Goal: Check status: Check status

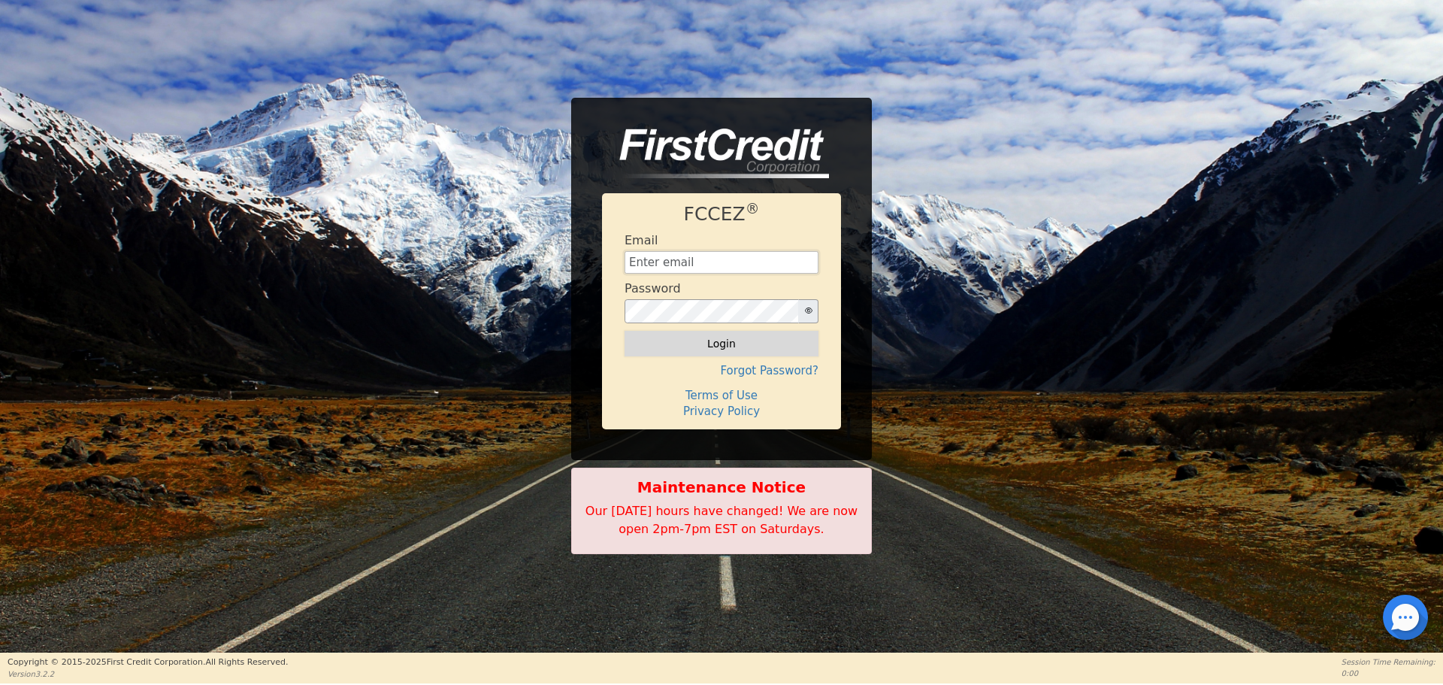
type input "[EMAIL_ADDRESS][DOMAIN_NAME]"
click at [713, 348] on button "Login" at bounding box center [721, 344] width 194 height 26
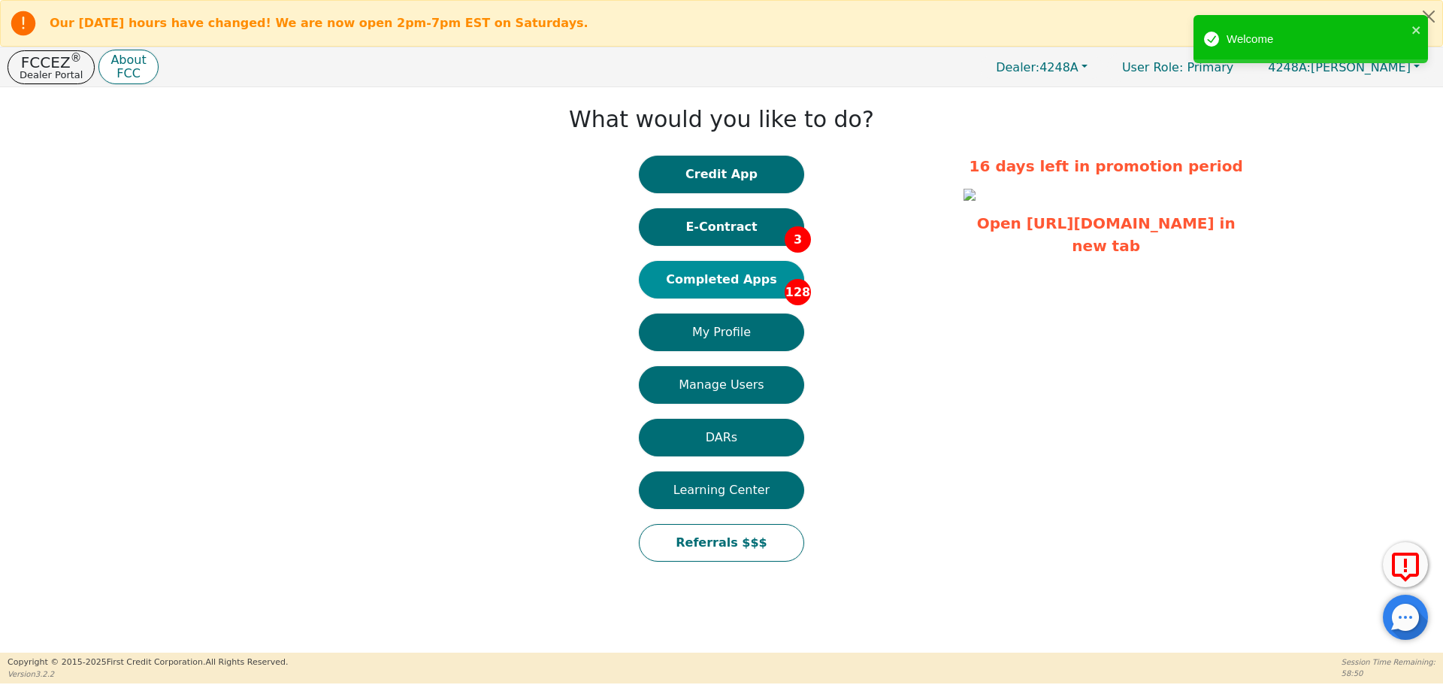
click at [741, 267] on button "Completed Apps 128" at bounding box center [721, 280] width 165 height 38
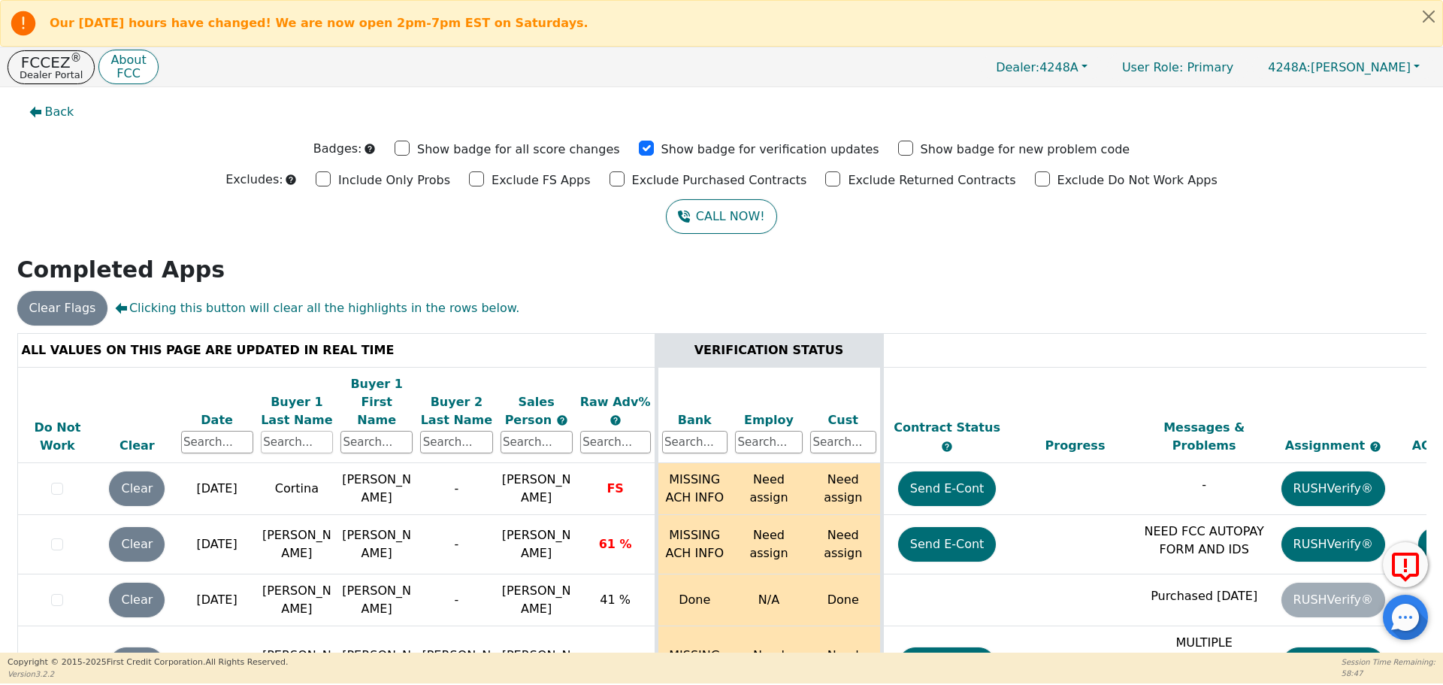
click at [298, 431] on input "text" at bounding box center [297, 442] width 72 height 23
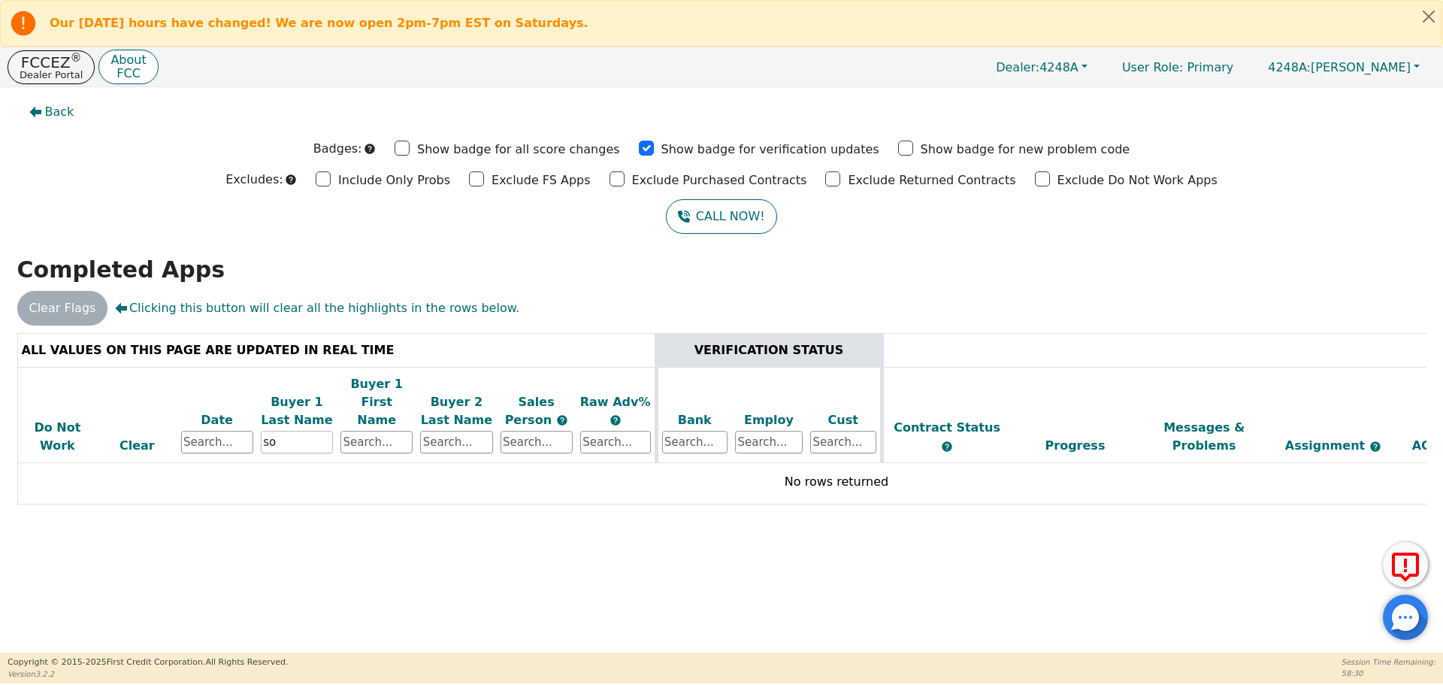
type input "s"
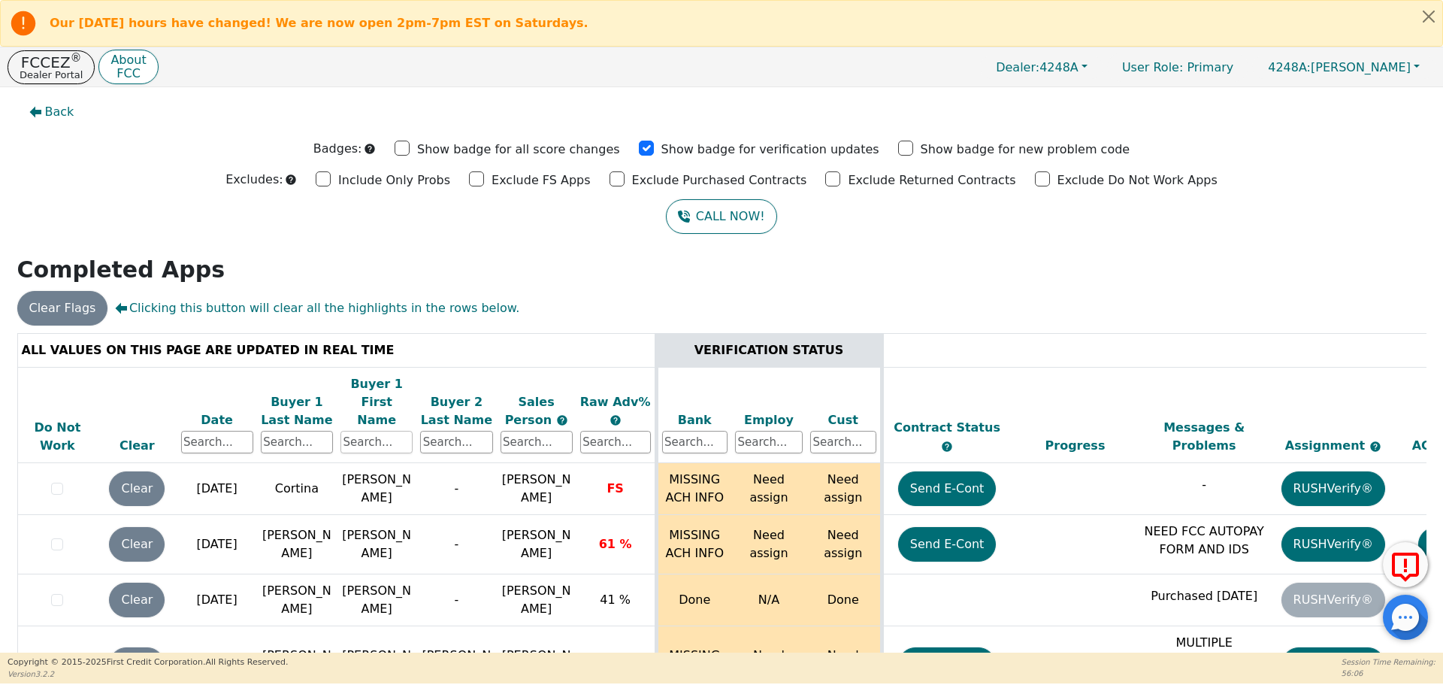
click at [383, 431] on input "text" at bounding box center [376, 442] width 72 height 23
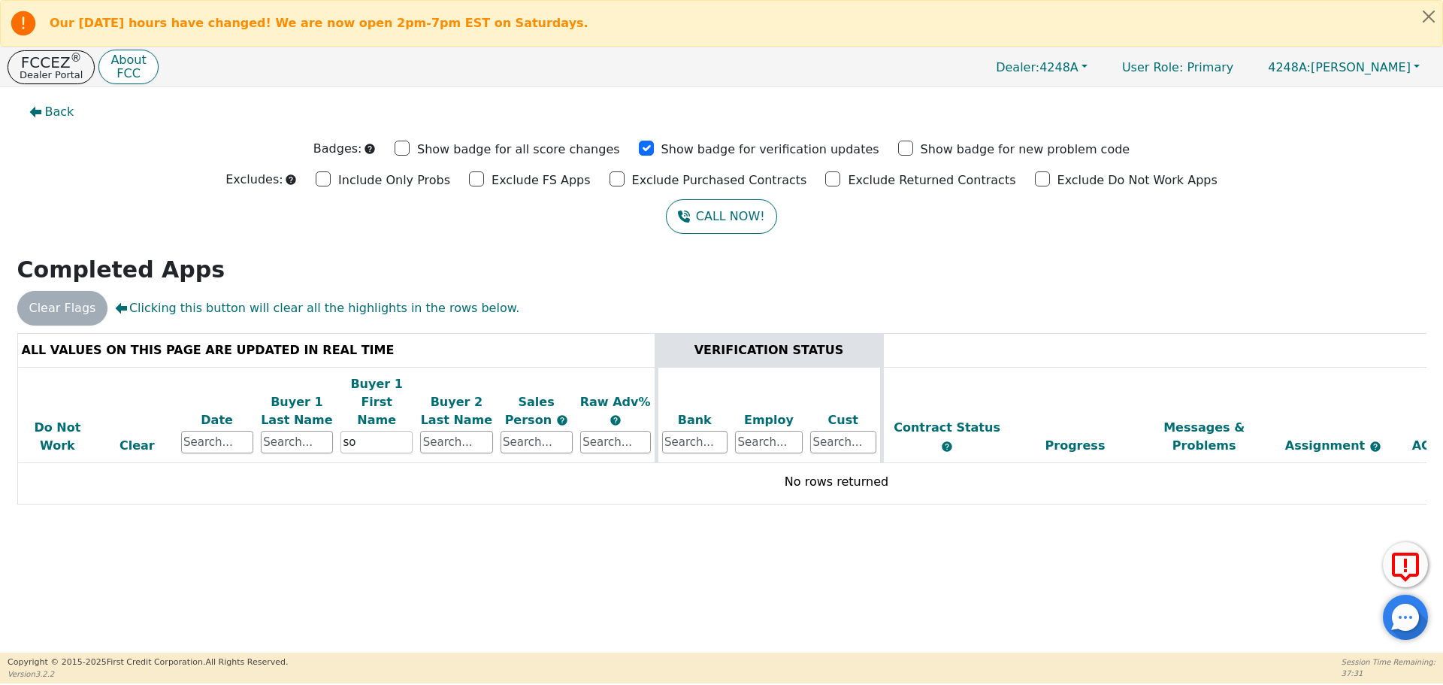
type input "s"
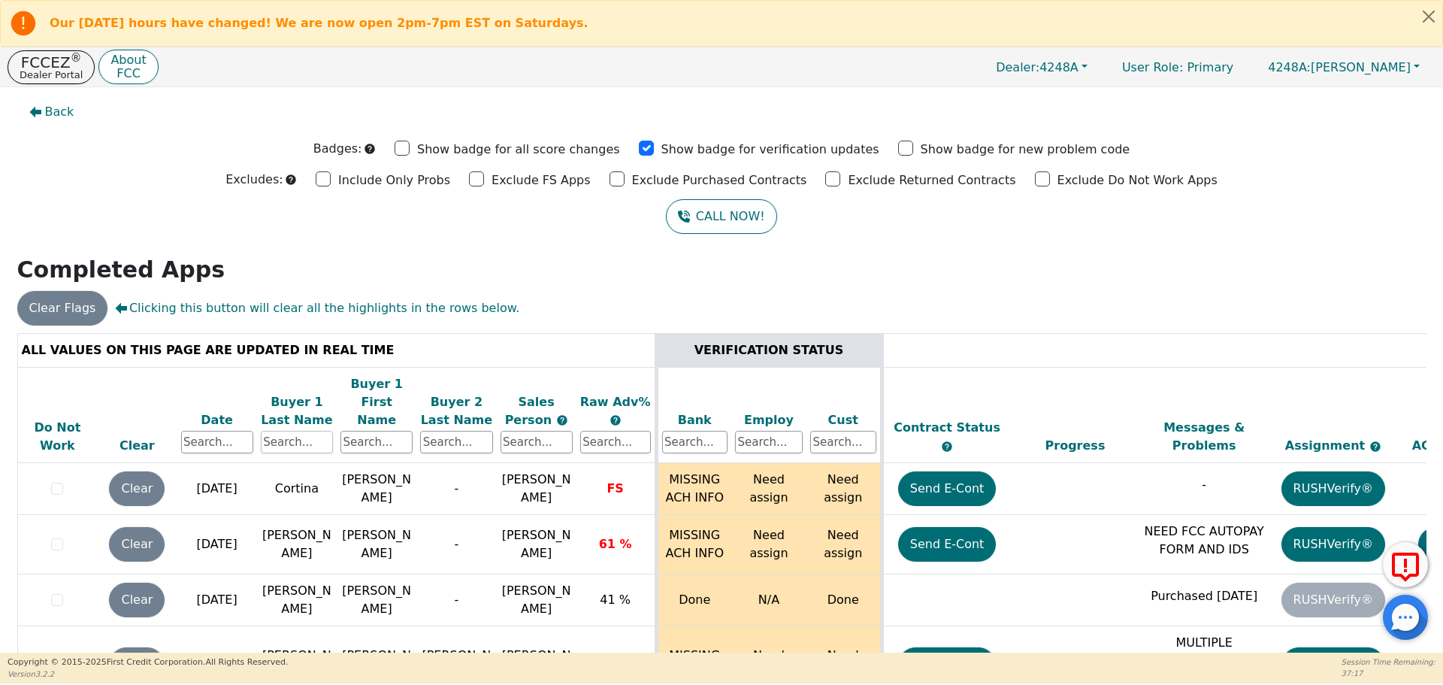
click at [298, 431] on input "text" at bounding box center [297, 442] width 72 height 23
type input "[PERSON_NAME]"
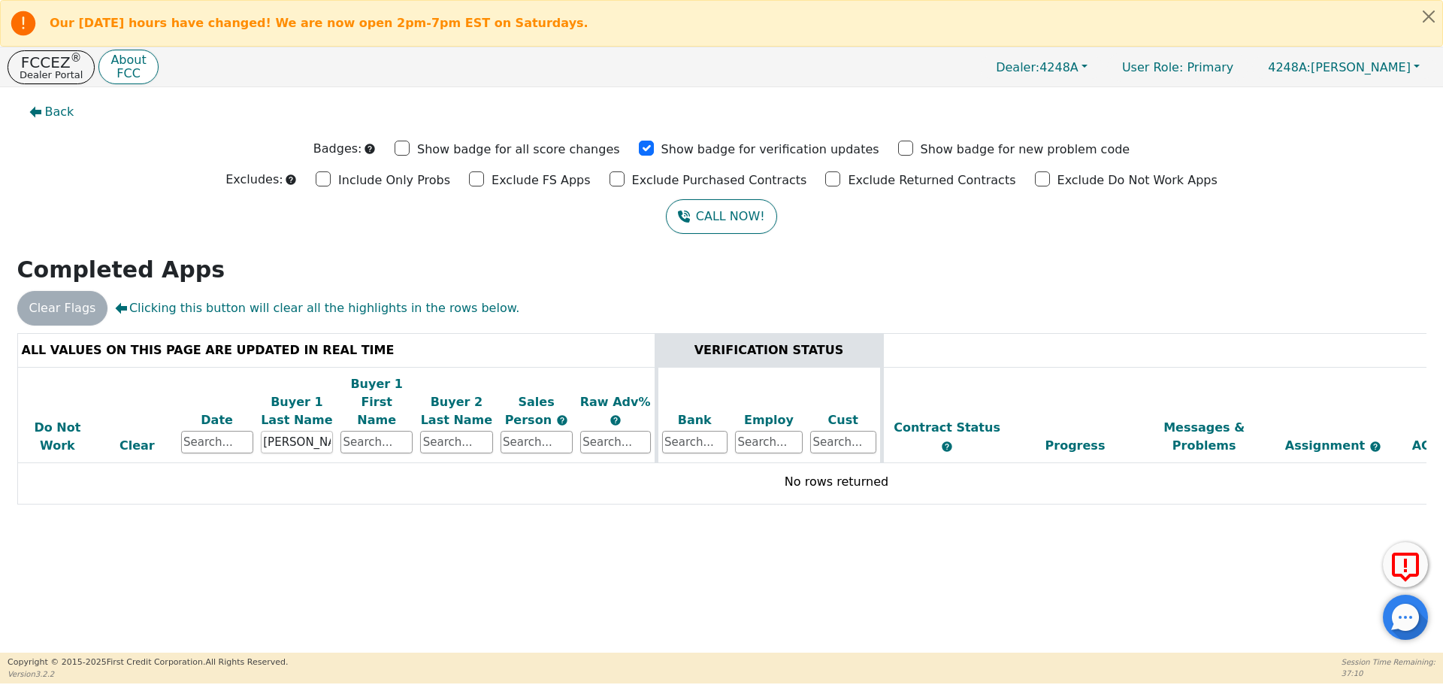
drag, startPoint x: 310, startPoint y: 426, endPoint x: 222, endPoint y: 411, distance: 89.9
click at [222, 411] on tr "Do Not Work Clear Date Buyer 1 Last Name [PERSON_NAME] Buyer 1 First Name Buyer…" at bounding box center [836, 415] width 1638 height 96
click at [365, 433] on input "text" at bounding box center [376, 442] width 72 height 23
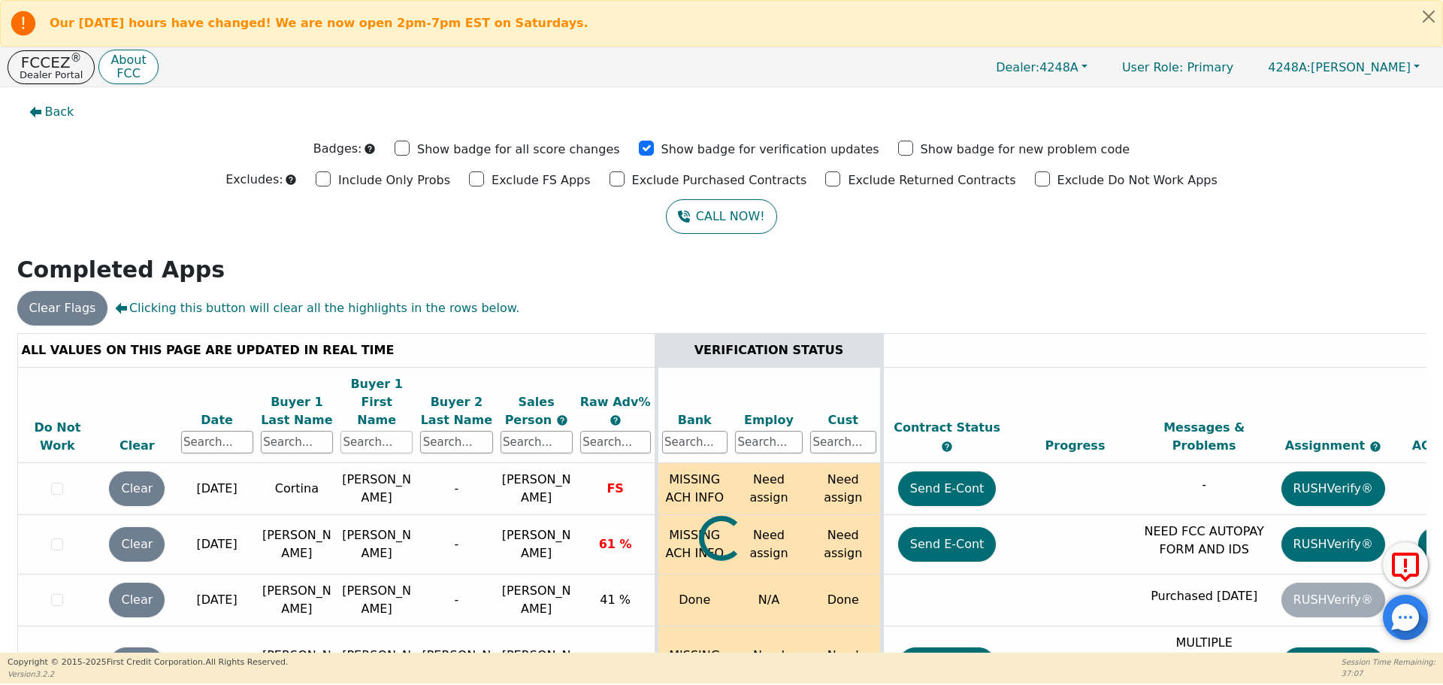
click at [370, 431] on input "text" at bounding box center [376, 442] width 72 height 23
type input "[PERSON_NAME]"
